Goal: Information Seeking & Learning: Compare options

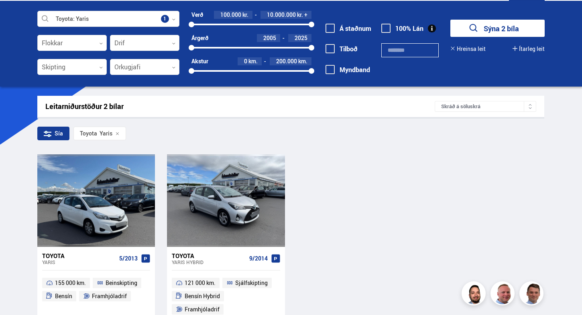
scroll to position [21, 0]
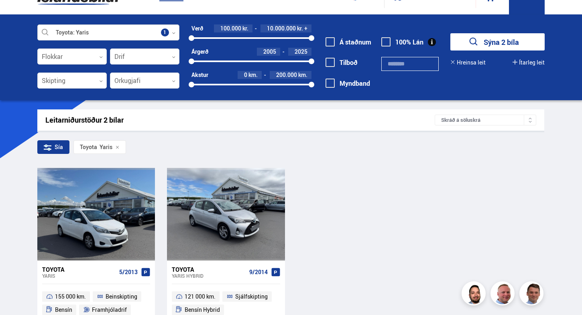
click at [176, 31] on div at bounding box center [108, 33] width 142 height 16
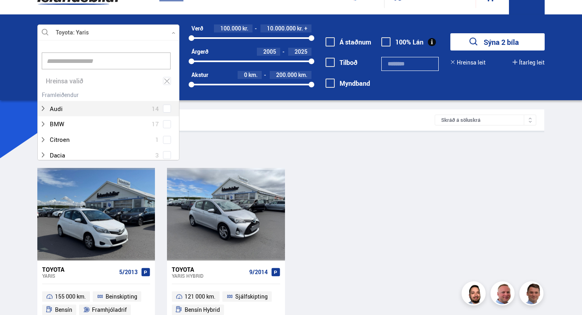
scroll to position [120, 139]
click at [166, 81] on icon at bounding box center [167, 81] width 6 height 5
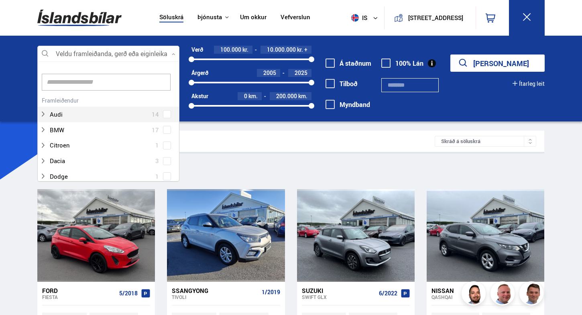
click at [165, 114] on div "Audi 14" at bounding box center [108, 109] width 141 height 28
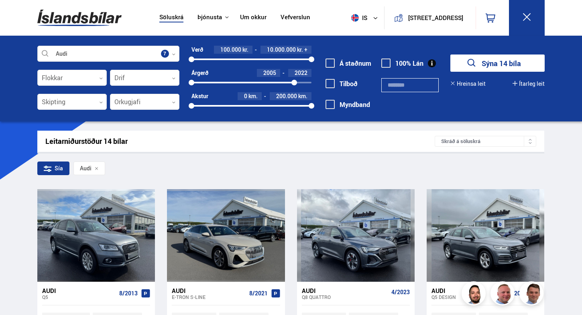
drag, startPoint x: 310, startPoint y: 80, endPoint x: 289, endPoint y: 81, distance: 21.3
click at [291, 81] on div at bounding box center [294, 83] width 6 height 6
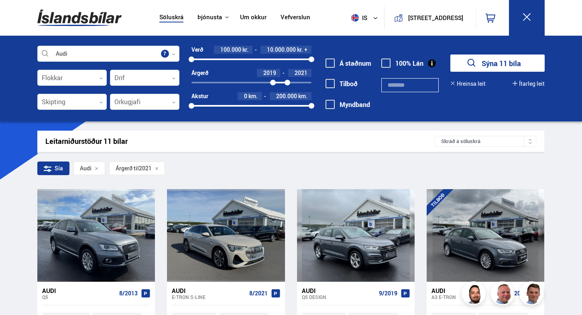
drag, startPoint x: 191, startPoint y: 82, endPoint x: 273, endPoint y: 84, distance: 81.9
click at [273, 84] on div at bounding box center [273, 83] width 6 height 6
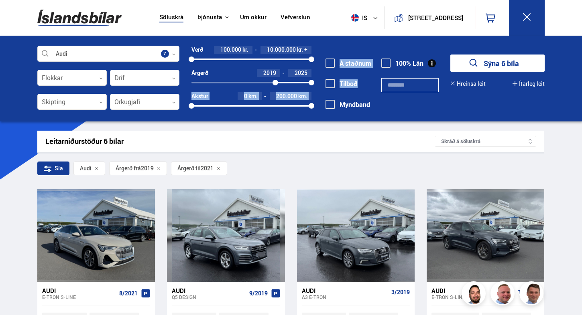
drag, startPoint x: 287, startPoint y: 83, endPoint x: 348, endPoint y: 81, distance: 60.2
click at [348, 81] on div "Audi Veldu framleiðanda, gerð eða eiginleika 7 Flokkar 0 Drif 0 Skipting 0 Orku…" at bounding box center [291, 83] width 520 height 74
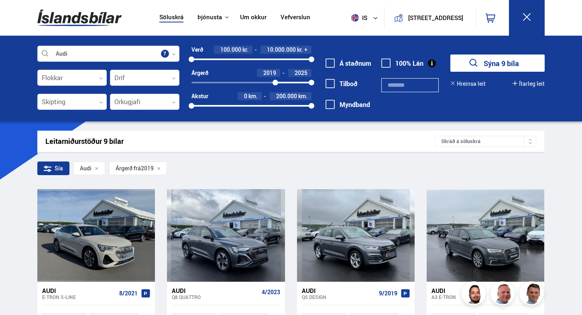
click at [368, 113] on div "Á staðnum [GEOGRAPHIC_DATA] [GEOGRAPHIC_DATA]" at bounding box center [350, 89] width 52 height 62
click at [181, 77] on div "Verð 100.000 kr. 10.000.000 kr. + 100000 10000000 Árgerð 2019 2025 2019 2025 Ak…" at bounding box center [245, 81] width 132 height 70
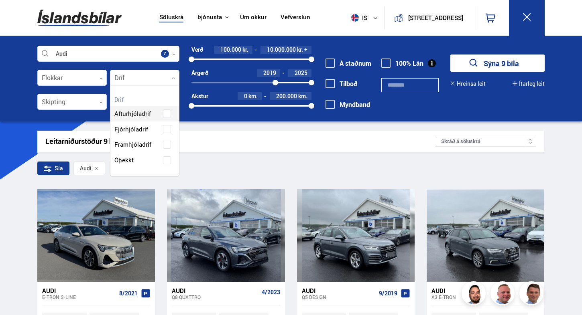
click at [175, 77] on div at bounding box center [144, 78] width 69 height 16
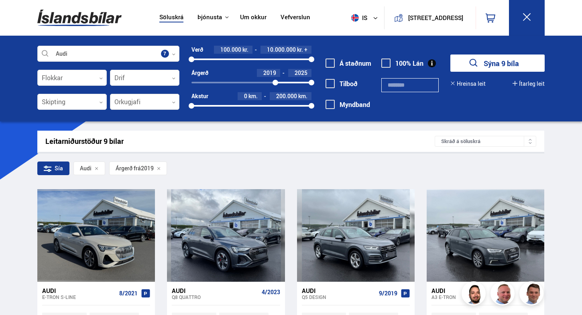
click at [171, 108] on div at bounding box center [144, 102] width 69 height 16
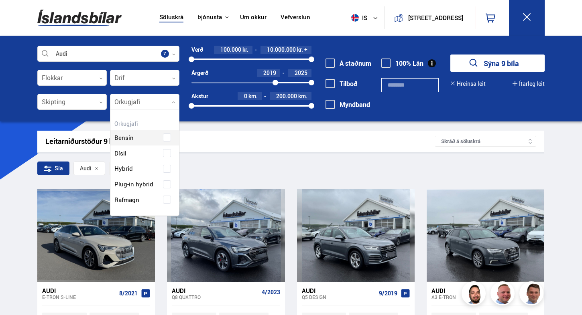
scroll to position [104, 69]
click at [167, 105] on div at bounding box center [144, 102] width 69 height 16
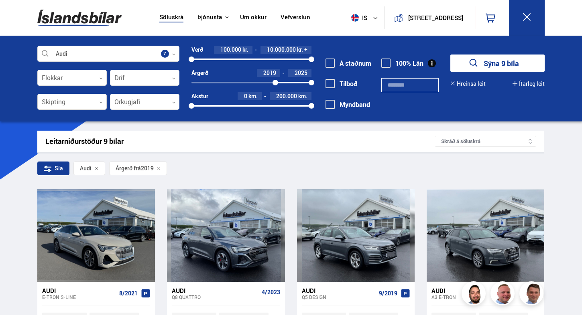
click at [99, 108] on div at bounding box center [71, 102] width 69 height 16
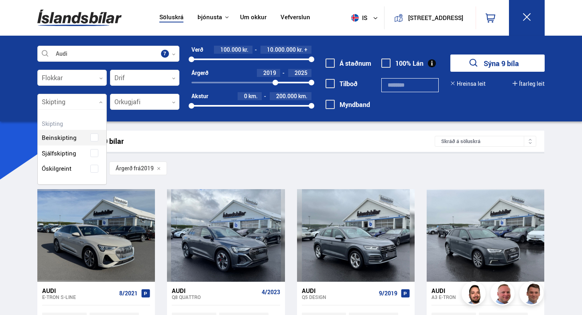
scroll to position [73, 69]
click at [102, 73] on div at bounding box center [71, 78] width 69 height 16
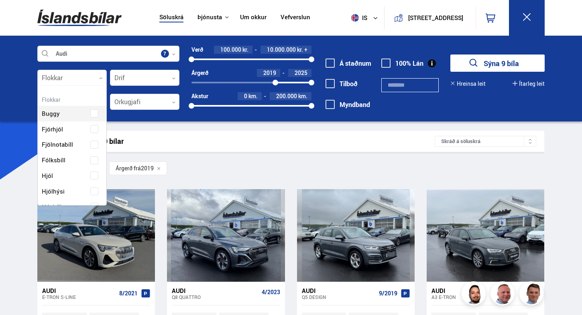
scroll to position [120, 67]
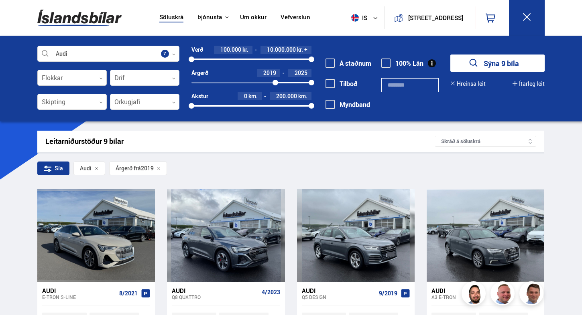
click at [102, 75] on div at bounding box center [71, 78] width 69 height 16
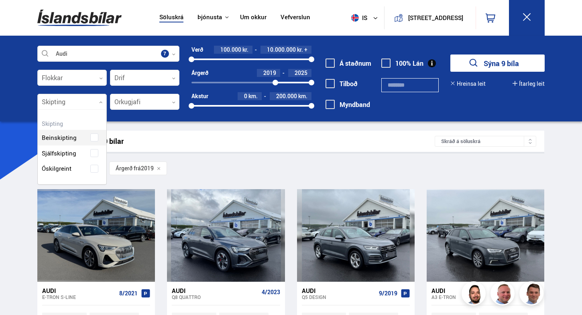
click at [102, 101] on icon at bounding box center [101, 103] width 4 height 4
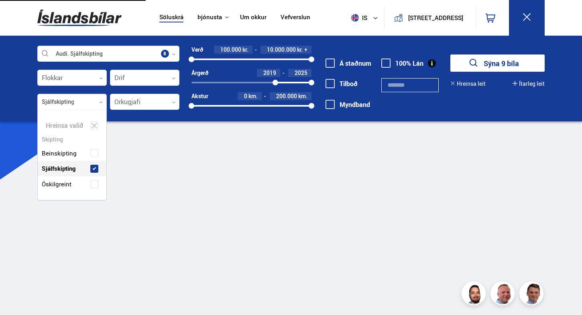
scroll to position [89, 69]
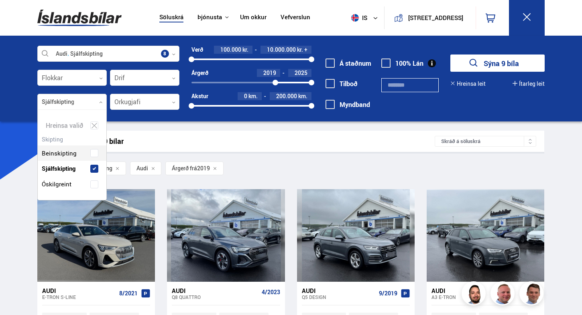
click at [373, 18] on icon at bounding box center [375, 18] width 5 height 5
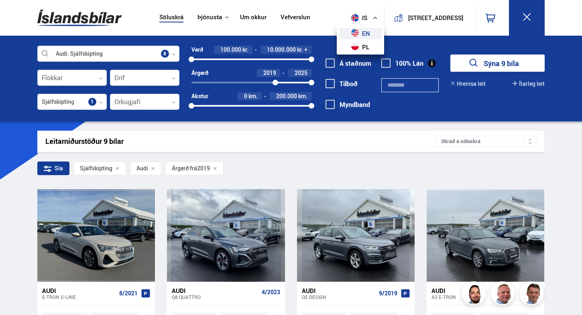
click at [356, 32] on link "en" at bounding box center [360, 33] width 43 height 11
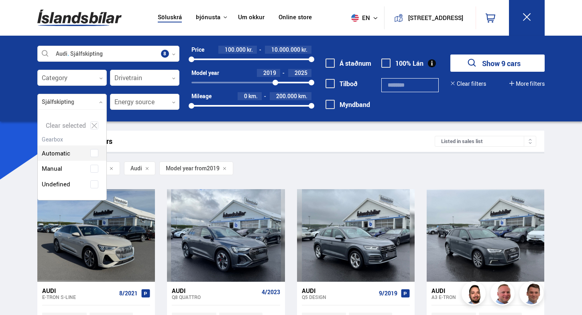
click at [101, 104] on icon at bounding box center [101, 103] width 4 height 4
click at [96, 153] on span at bounding box center [94, 153] width 3 height 3
click at [98, 102] on div at bounding box center [71, 102] width 69 height 16
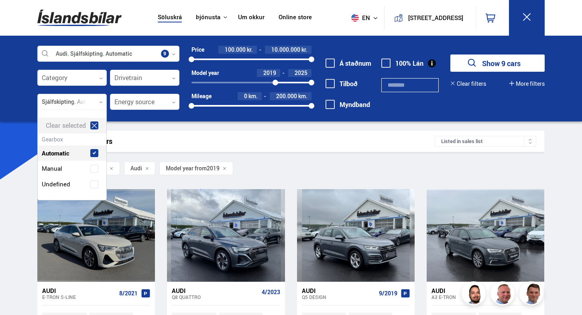
click at [96, 126] on icon at bounding box center [95, 125] width 6 height 5
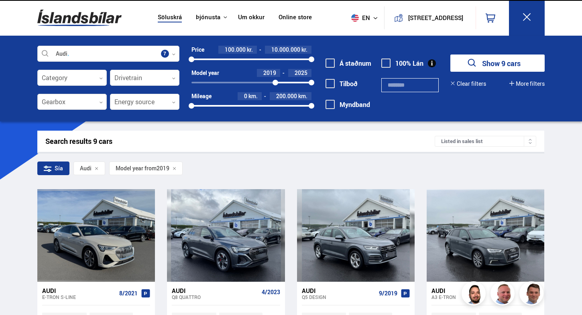
click at [99, 104] on icon at bounding box center [101, 103] width 4 height 4
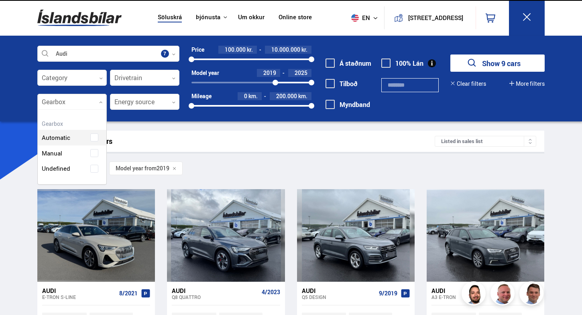
scroll to position [73, 69]
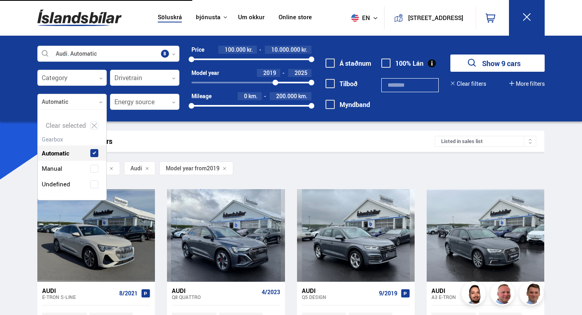
scroll to position [89, 69]
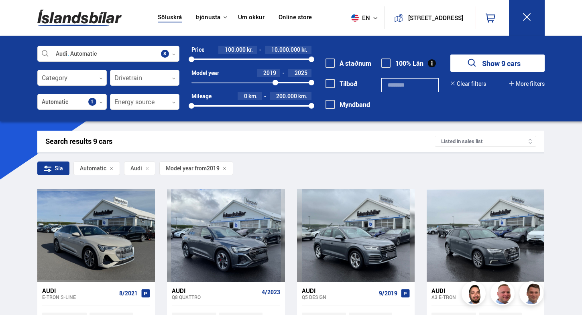
click at [224, 131] on div "Search results 9 cars Listed in sales list" at bounding box center [290, 141] width 507 height 21
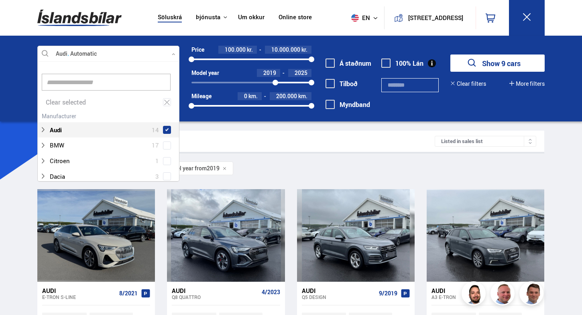
click at [173, 55] on icon at bounding box center [174, 55] width 4 height 4
click at [165, 100] on icon at bounding box center [166, 103] width 7 height 8
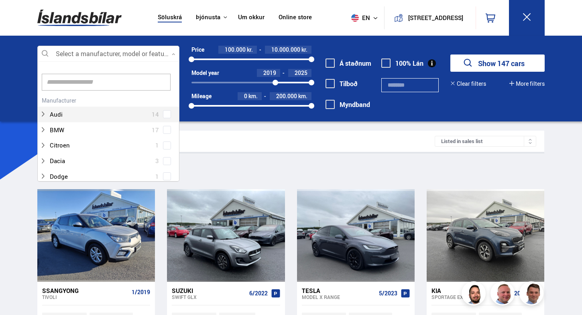
click at [174, 55] on icon at bounding box center [174, 55] width 4 height 4
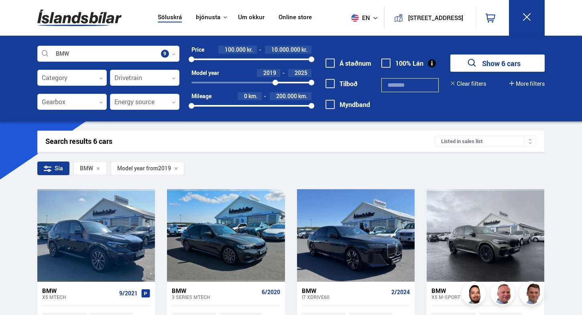
click at [175, 54] on div at bounding box center [108, 54] width 142 height 16
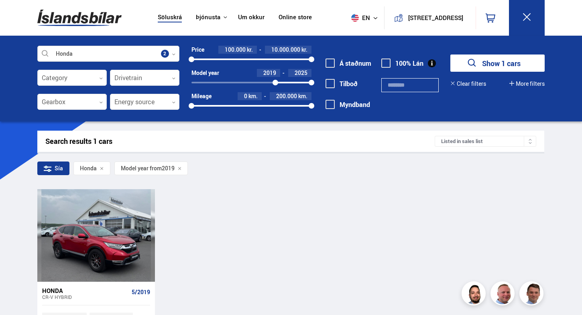
click at [172, 52] on div at bounding box center [108, 54] width 142 height 16
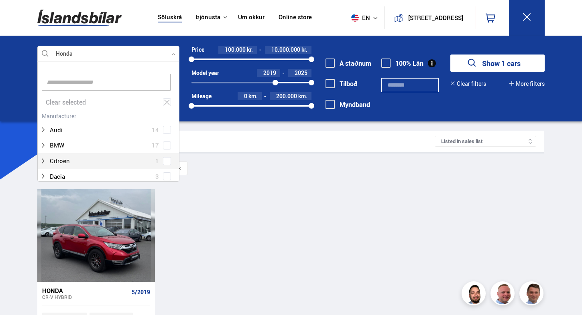
scroll to position [120, 139]
click at [165, 102] on icon at bounding box center [167, 102] width 6 height 5
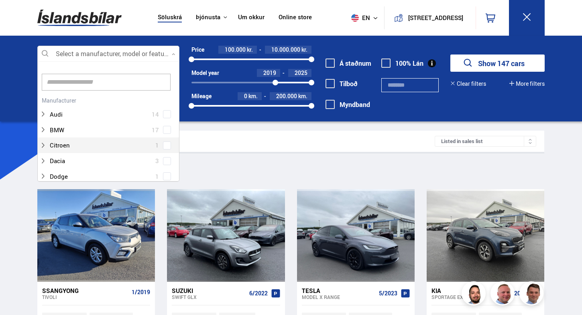
click at [173, 57] on div at bounding box center [108, 54] width 142 height 16
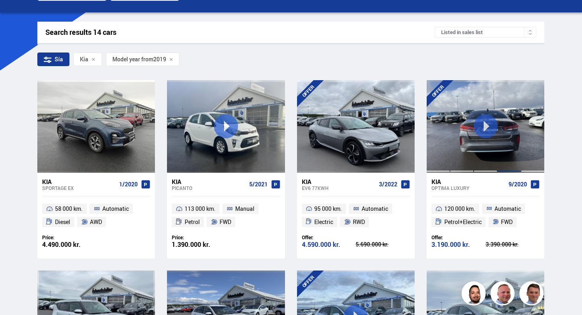
click at [517, 159] on div at bounding box center [509, 126] width 24 height 92
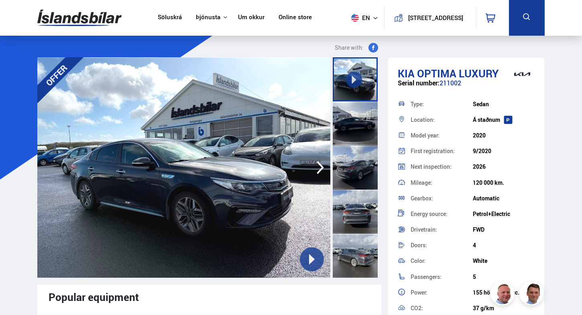
click at [319, 164] on icon "button" at bounding box center [320, 167] width 7 height 13
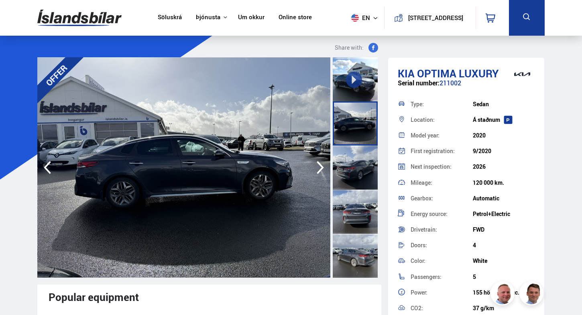
click at [322, 165] on icon "button" at bounding box center [320, 167] width 16 height 19
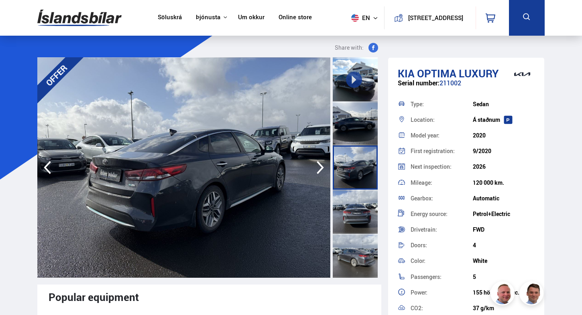
click at [322, 165] on icon "button" at bounding box center [320, 167] width 16 height 19
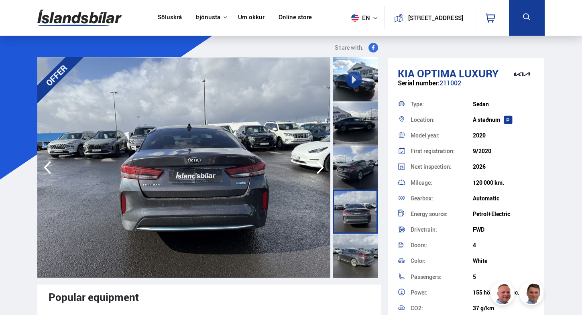
click at [323, 165] on icon "button" at bounding box center [320, 167] width 16 height 19
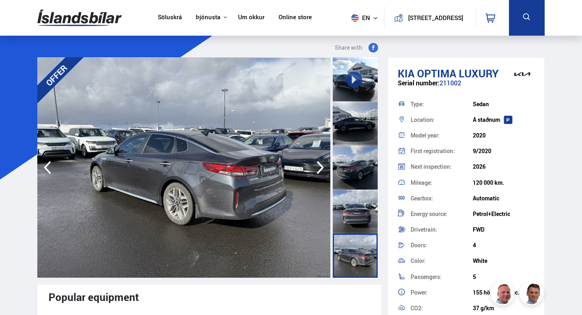
click at [324, 165] on icon "button" at bounding box center [320, 167] width 16 height 19
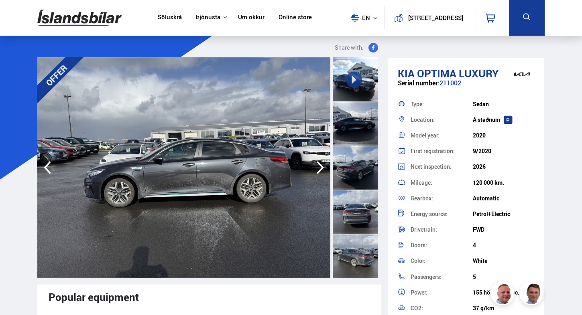
click at [324, 165] on icon "button" at bounding box center [320, 167] width 16 height 19
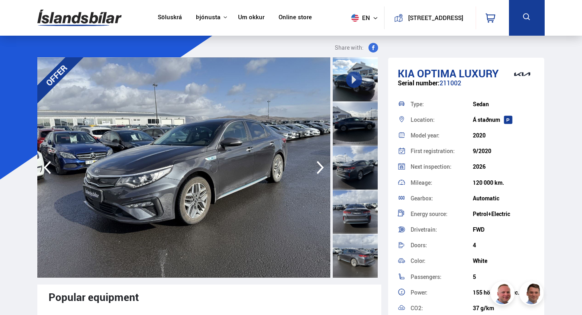
click at [324, 165] on icon "button" at bounding box center [320, 167] width 16 height 19
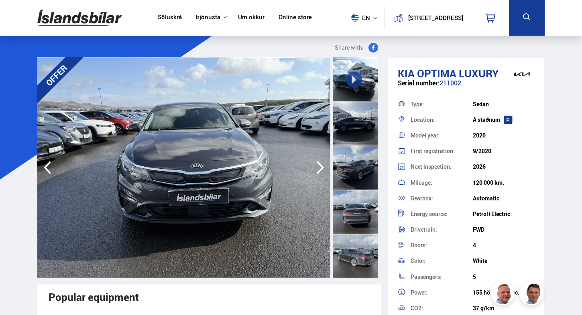
click at [324, 165] on icon "button" at bounding box center [320, 167] width 16 height 19
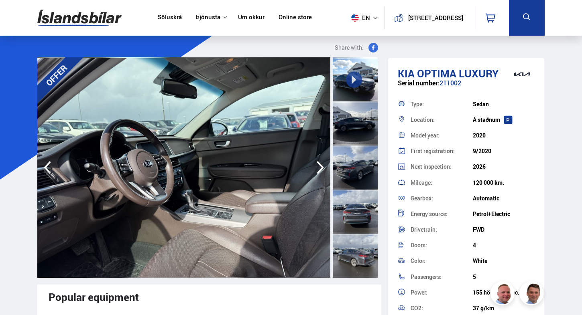
click at [324, 165] on icon "button" at bounding box center [320, 167] width 16 height 19
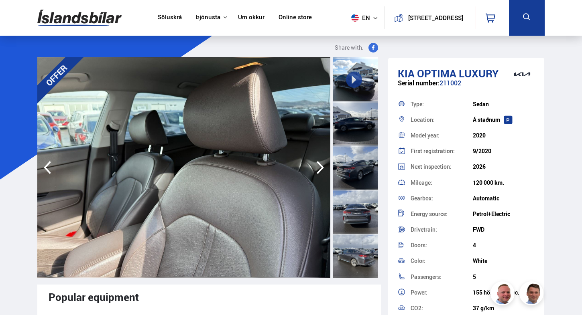
click at [325, 165] on icon "button" at bounding box center [320, 167] width 16 height 19
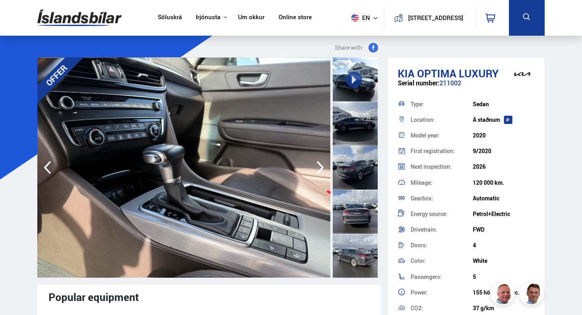
click at [325, 165] on icon "button" at bounding box center [320, 167] width 16 height 19
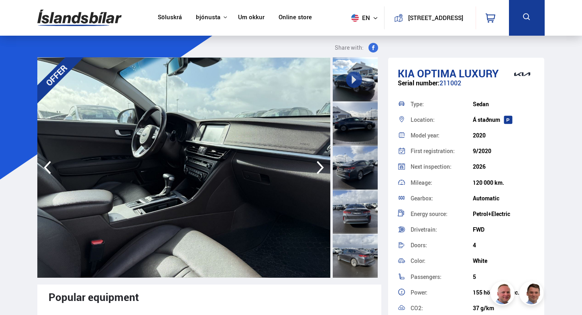
click at [325, 165] on icon "button" at bounding box center [320, 167] width 16 height 19
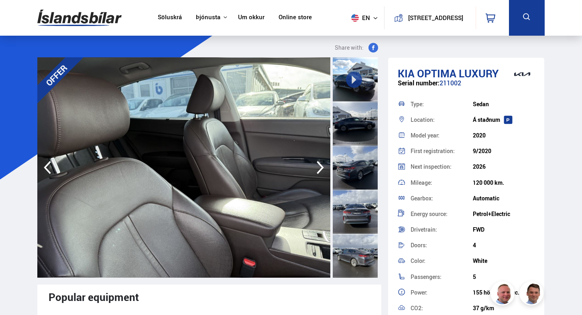
click at [325, 165] on icon "button" at bounding box center [320, 167] width 16 height 19
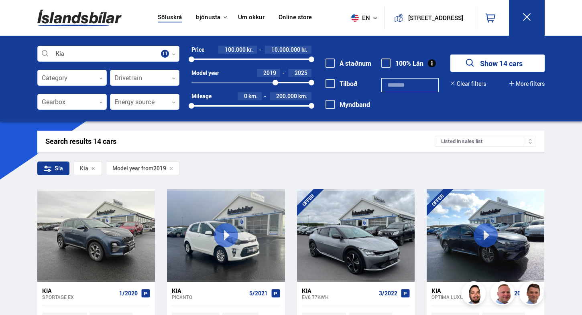
click at [173, 51] on div at bounding box center [108, 54] width 142 height 16
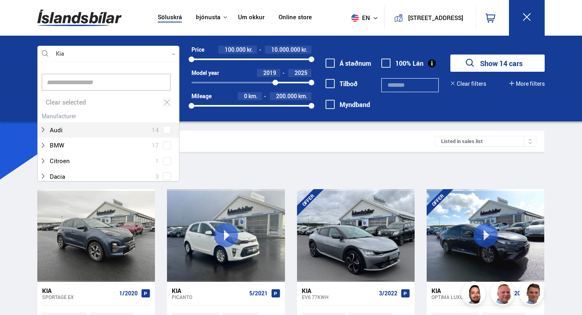
scroll to position [120, 139]
click at [166, 101] on icon at bounding box center [167, 102] width 6 height 5
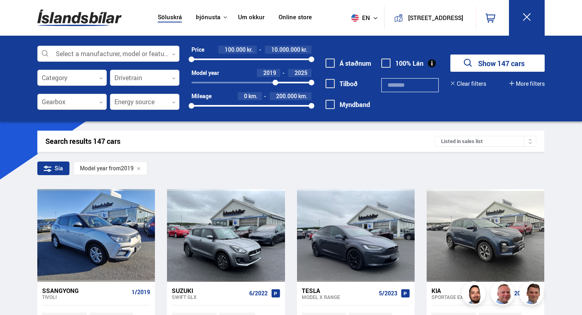
click at [98, 104] on div at bounding box center [71, 102] width 69 height 16
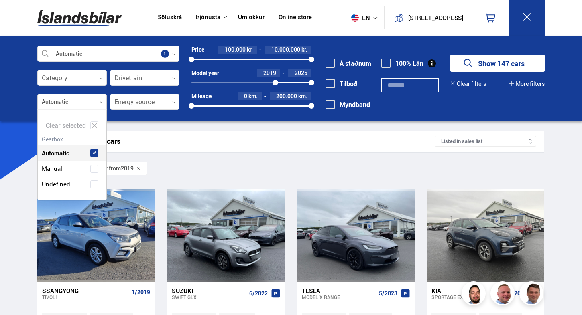
scroll to position [89, 69]
click at [96, 137] on div "Automatic" at bounding box center [72, 148] width 69 height 28
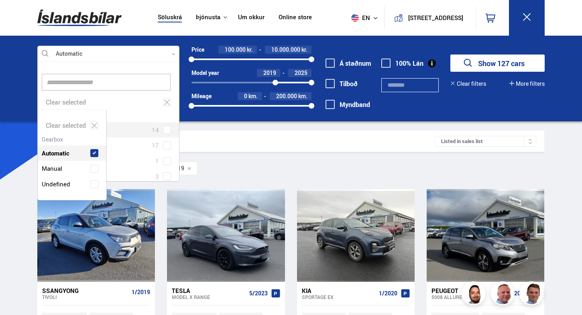
click at [175, 55] on icon at bounding box center [174, 55] width 4 height 4
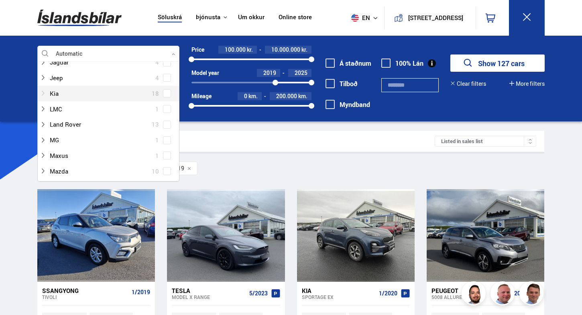
scroll to position [256, 0]
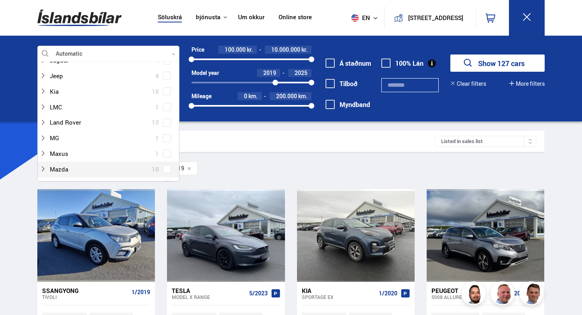
click at [165, 168] on span at bounding box center [166, 169] width 3 height 3
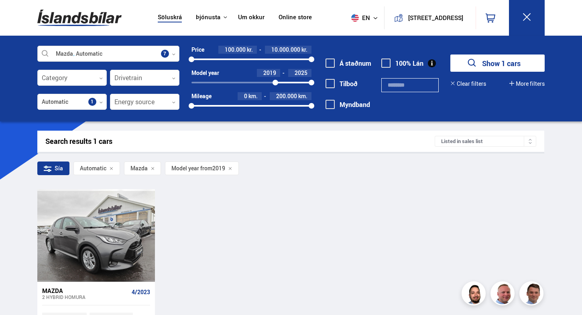
click at [175, 52] on div at bounding box center [108, 54] width 142 height 16
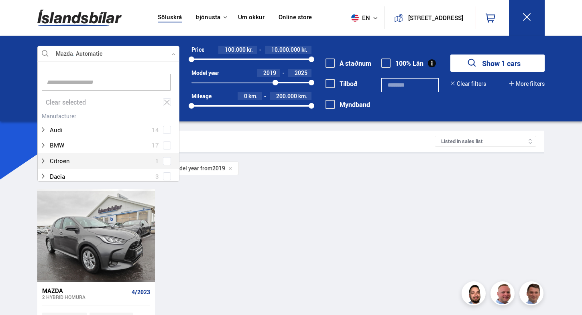
scroll to position [120, 139]
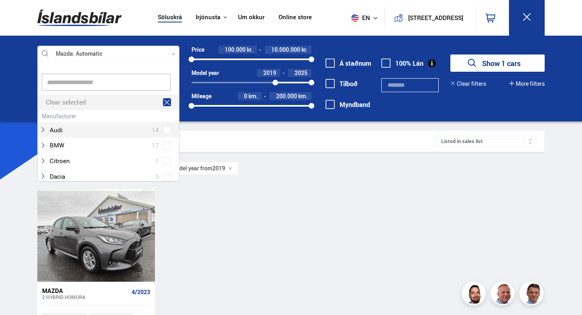
click at [164, 102] on icon at bounding box center [167, 102] width 6 height 5
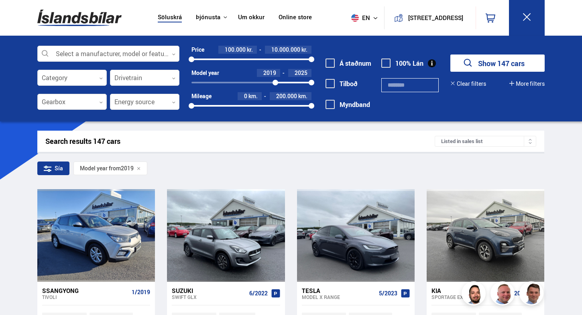
click at [99, 98] on div at bounding box center [71, 102] width 69 height 16
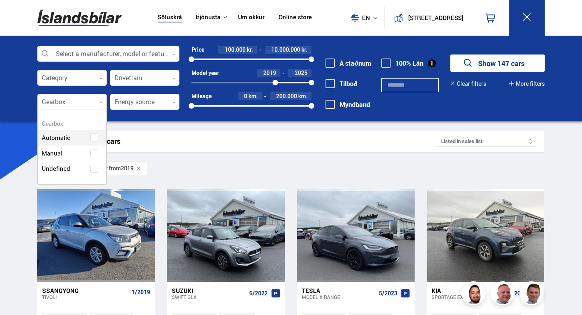
scroll to position [73, 69]
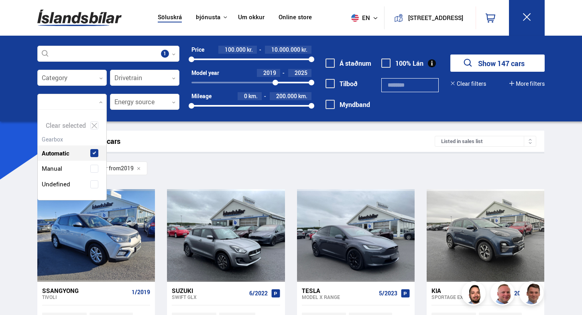
scroll to position [89, 69]
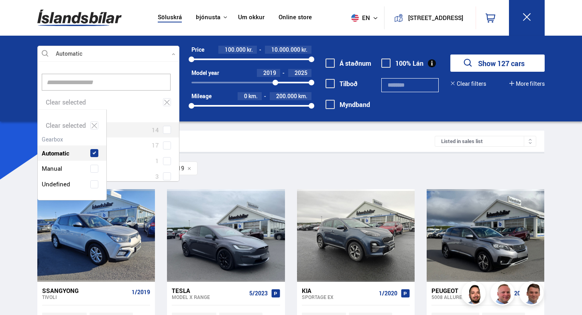
click at [173, 51] on div at bounding box center [108, 54] width 142 height 16
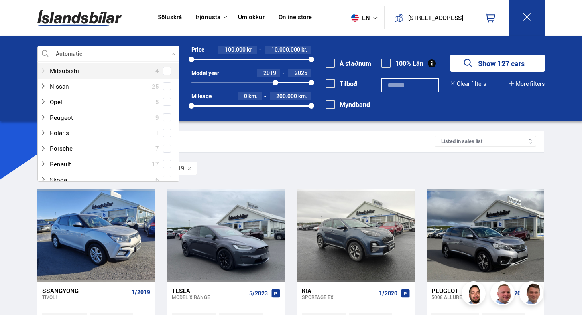
scroll to position [417, 0]
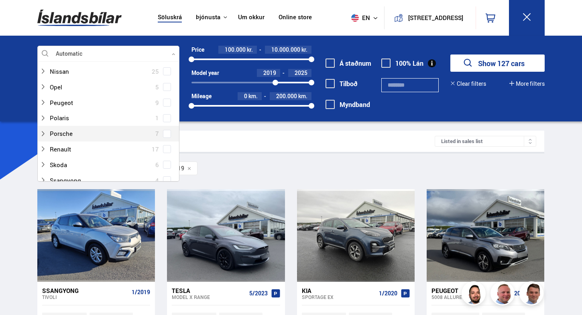
click at [166, 132] on span at bounding box center [166, 133] width 3 height 3
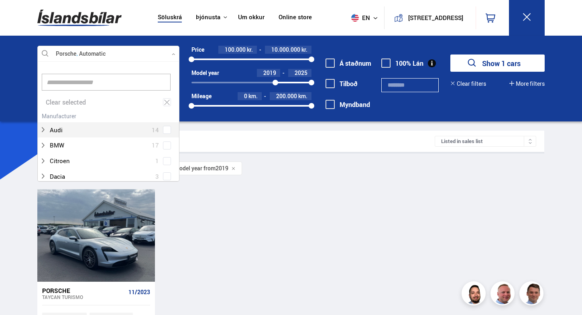
click at [175, 48] on div at bounding box center [108, 54] width 142 height 16
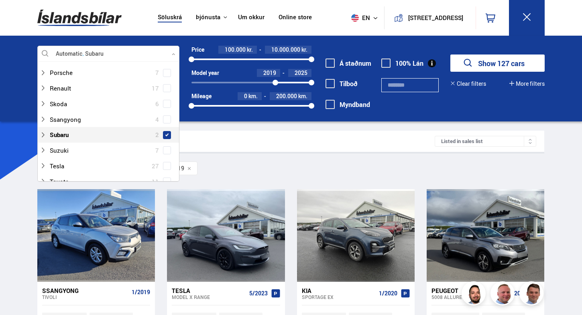
click at [164, 131] on span at bounding box center [167, 135] width 8 height 8
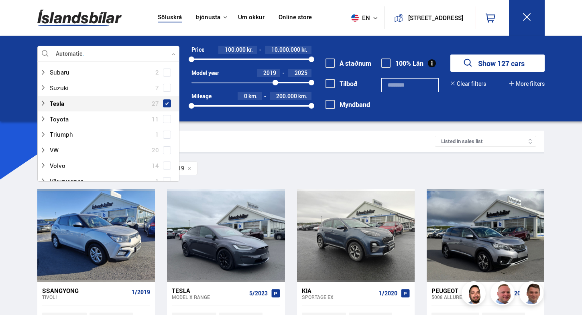
click at [168, 100] on span at bounding box center [167, 103] width 6 height 6
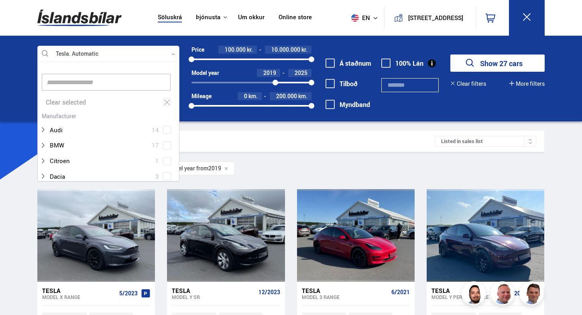
click at [237, 144] on div "Search results 27 cars" at bounding box center [239, 141] width 389 height 8
click at [176, 53] on div at bounding box center [108, 54] width 142 height 16
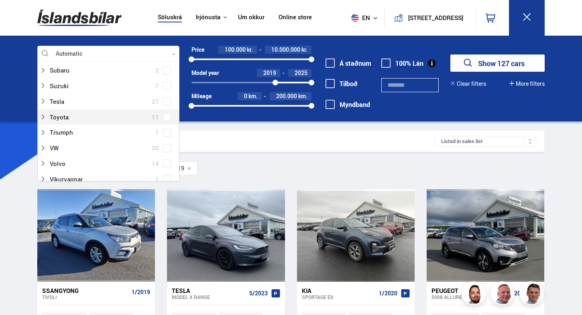
scroll to position [547, 0]
click at [165, 108] on span at bounding box center [167, 112] width 8 height 8
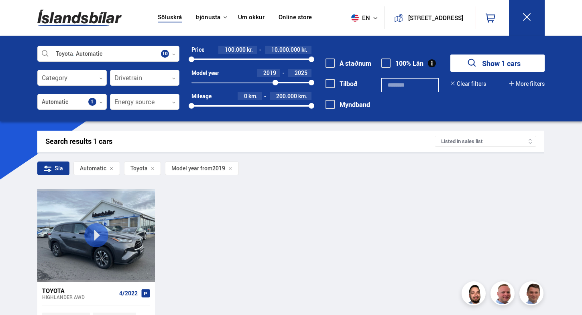
click at [153, 169] on icon at bounding box center [153, 169] width 4 height 4
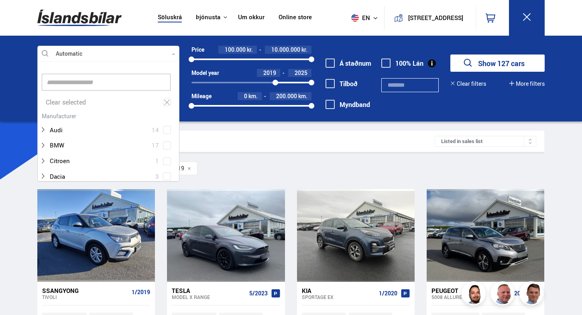
click at [172, 56] on icon at bounding box center [174, 55] width 4 height 4
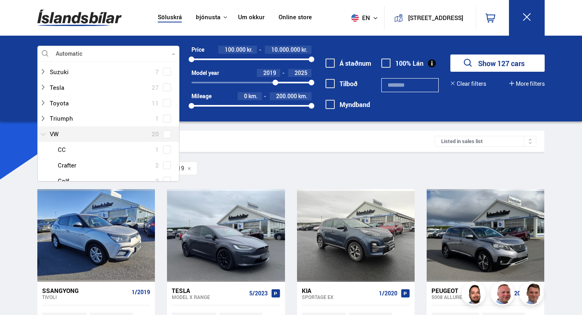
click at [74, 128] on div at bounding box center [100, 134] width 121 height 12
click at [165, 133] on span at bounding box center [166, 134] width 3 height 3
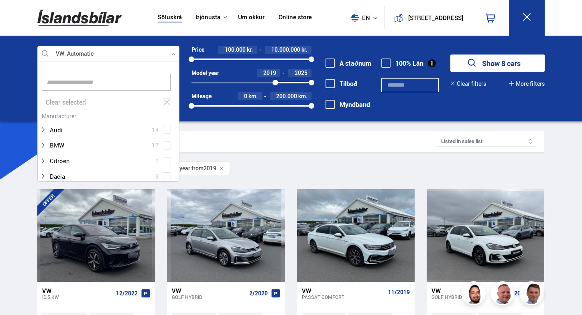
click at [235, 149] on div "Search results 8 cars Listed in sales list" at bounding box center [290, 141] width 507 height 21
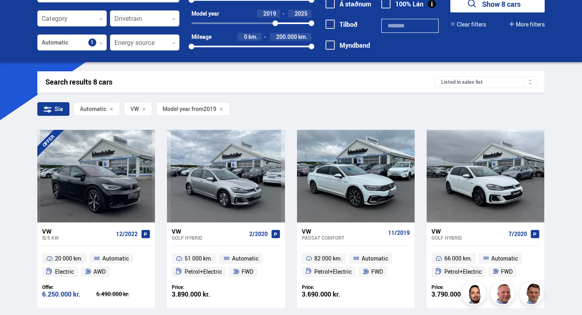
scroll to position [61, 0]
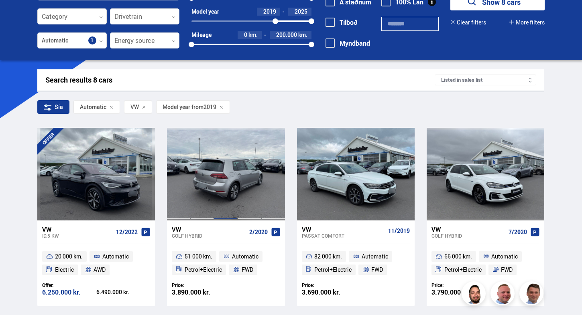
click at [218, 197] on div at bounding box center [226, 174] width 24 height 92
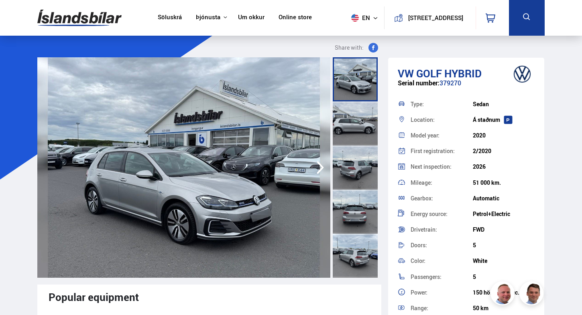
click at [288, 187] on img at bounding box center [183, 167] width 293 height 221
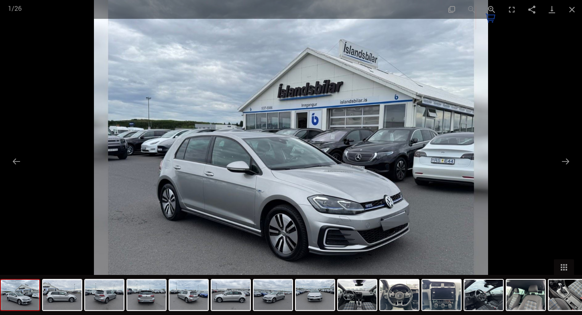
click at [549, 163] on div at bounding box center [291, 157] width 582 height 315
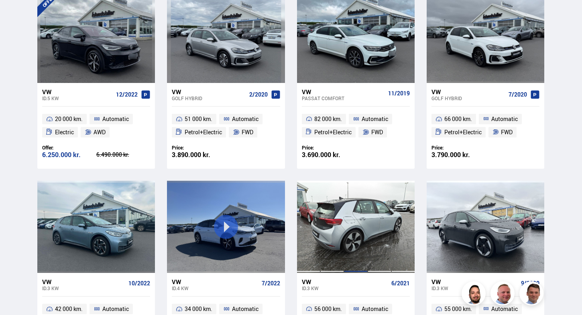
scroll to position [196, 0]
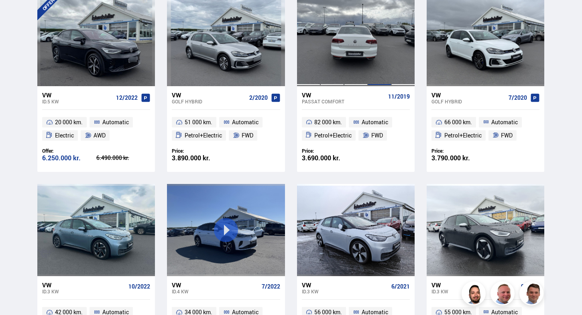
click at [368, 44] on div at bounding box center [380, 40] width 24 height 92
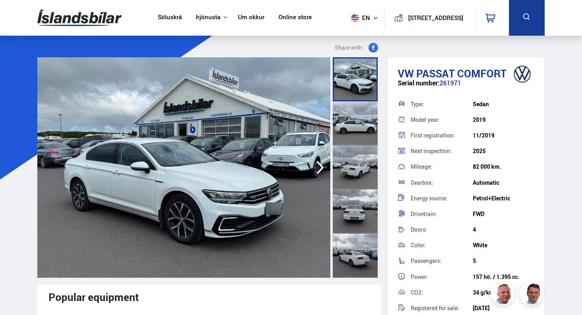
click at [286, 169] on img at bounding box center [183, 167] width 293 height 221
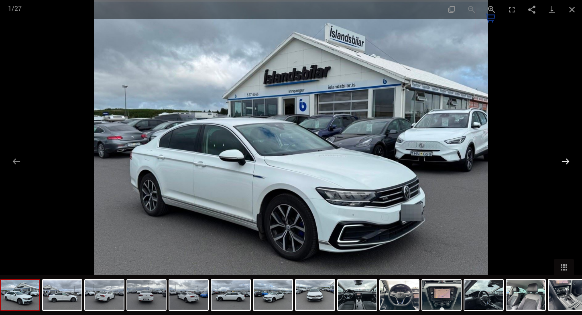
click at [559, 167] on button "Next slide" at bounding box center [565, 162] width 17 height 16
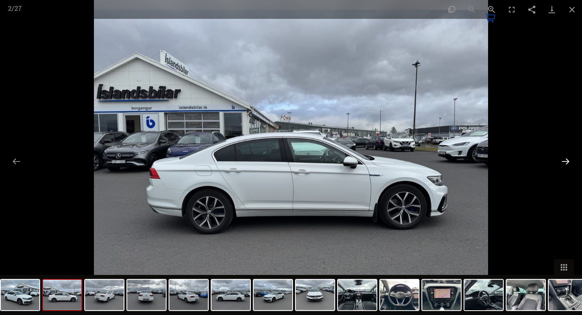
click at [562, 168] on button "Next slide" at bounding box center [565, 162] width 17 height 16
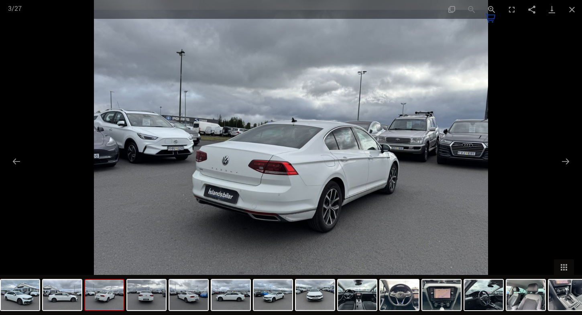
click at [566, 171] on div at bounding box center [291, 157] width 582 height 315
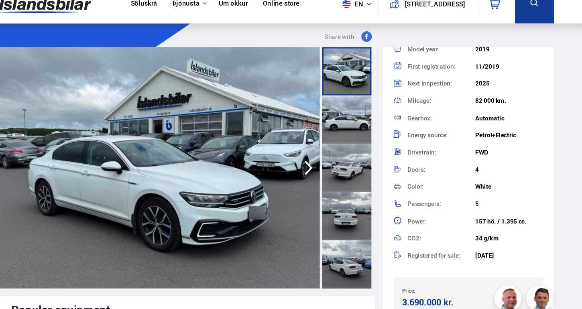
scroll to position [62, 0]
